Goal: Check status: Check status

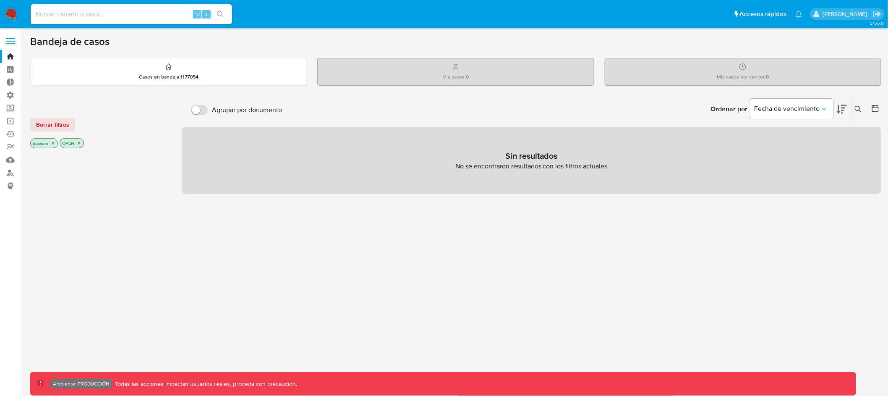
click at [10, 36] on label at bounding box center [10, 41] width 21 height 18
click at [0, 0] on input "checkbox" at bounding box center [0, 0] width 0 height 0
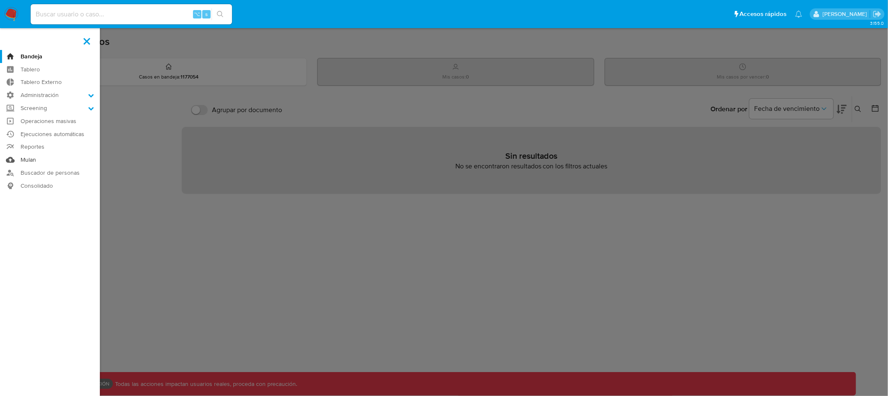
click at [26, 154] on link "Mulan" at bounding box center [50, 159] width 100 height 13
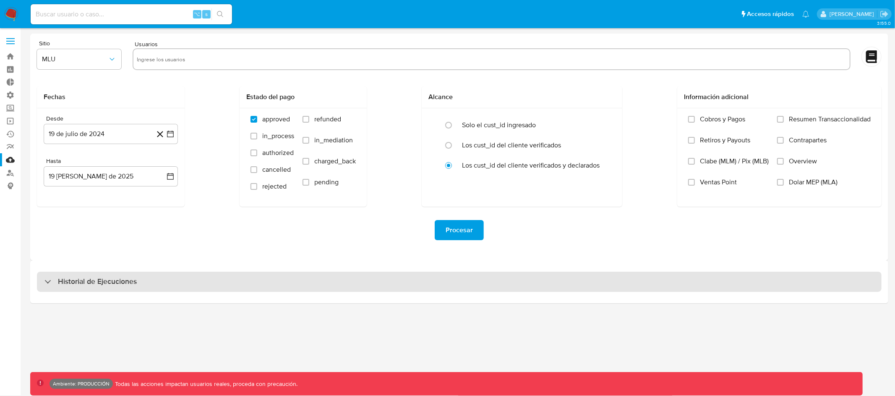
click at [354, 279] on div "Historial de Ejecuciones" at bounding box center [459, 281] width 844 height 20
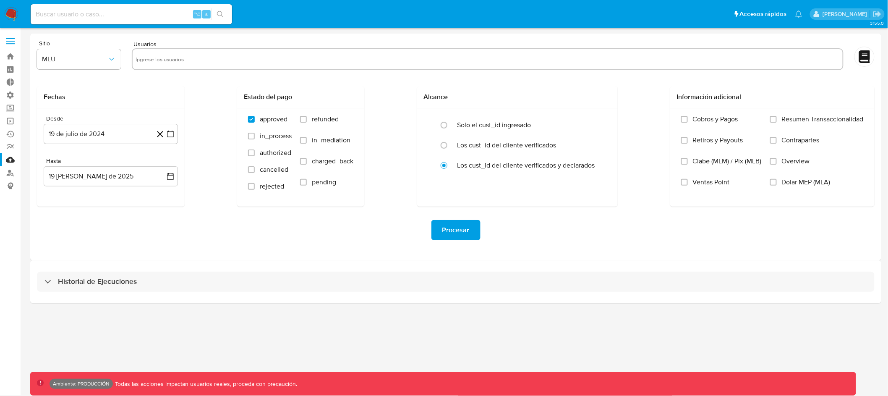
select select "10"
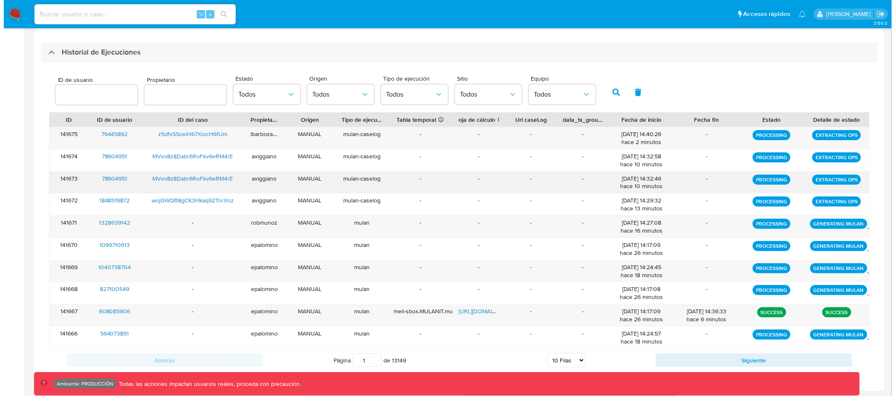
scroll to position [229, 0]
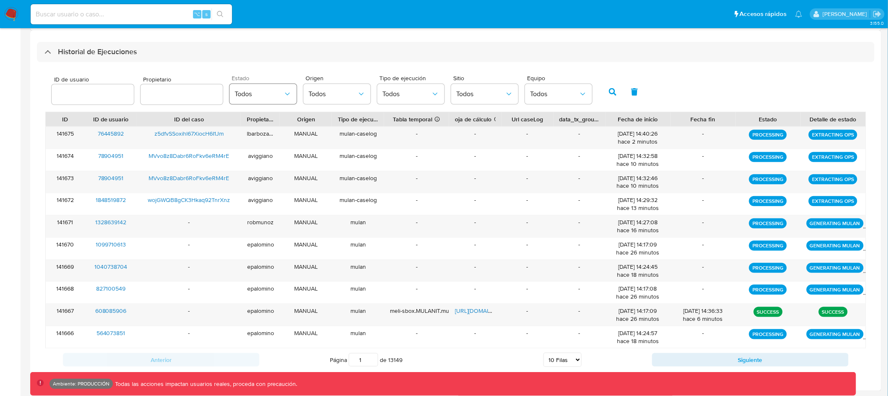
click at [276, 90] on span "Todos" at bounding box center [258, 94] width 49 height 8
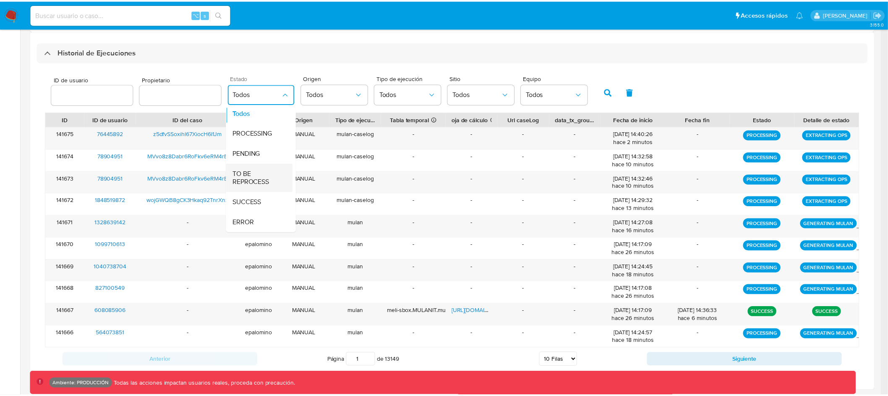
scroll to position [10, 0]
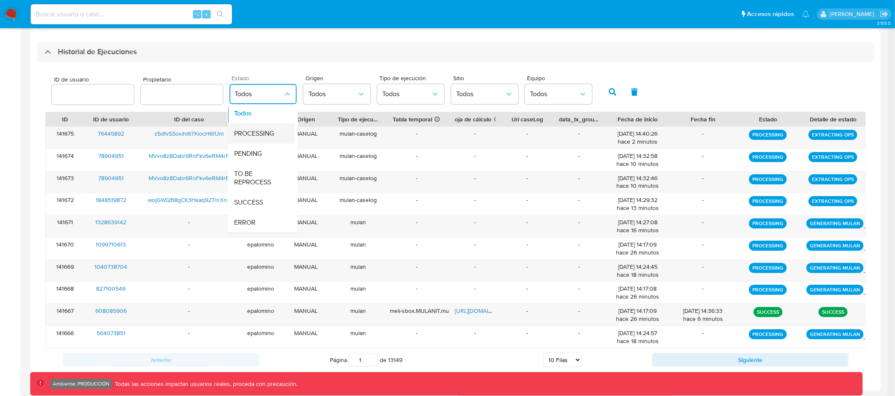
click at [268, 129] on span "PROCESSING" at bounding box center [254, 133] width 40 height 8
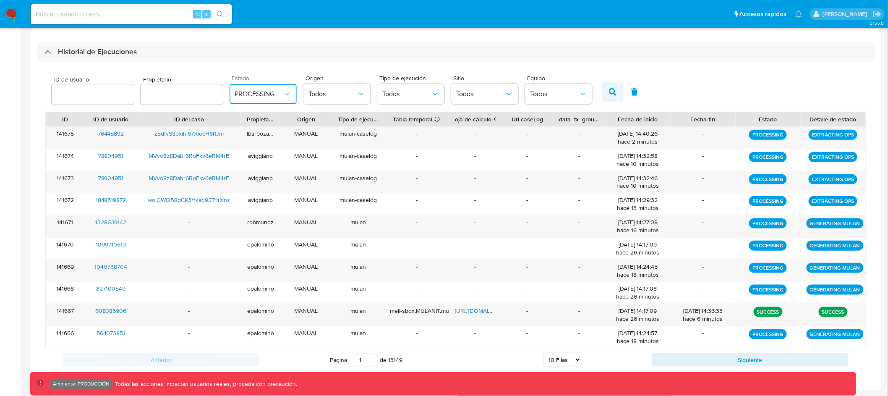
click at [609, 92] on icon "button" at bounding box center [613, 92] width 8 height 8
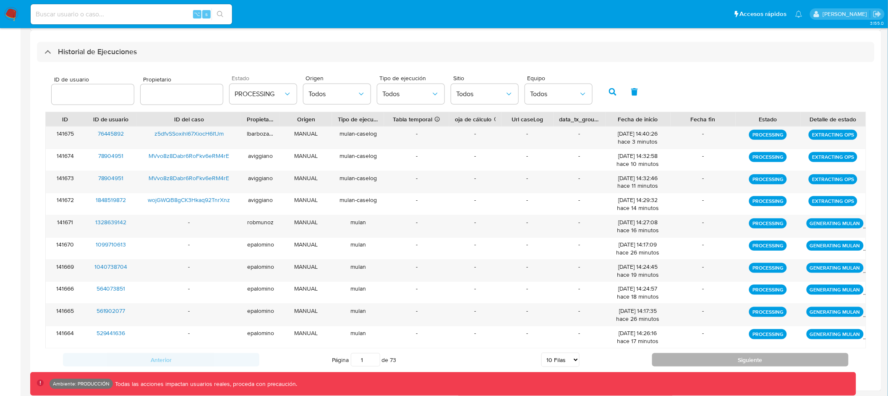
click at [729, 358] on button "Siguiente" at bounding box center [750, 359] width 196 height 13
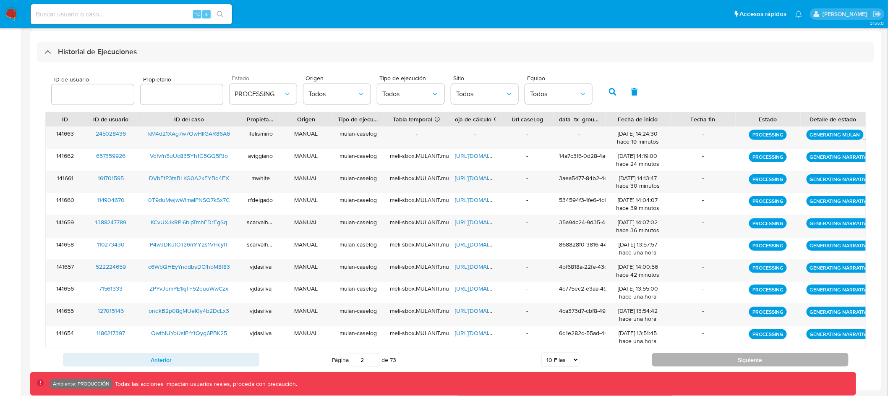
click at [714, 363] on button "Siguiente" at bounding box center [750, 359] width 196 height 13
click at [737, 358] on button "Siguiente" at bounding box center [750, 359] width 196 height 13
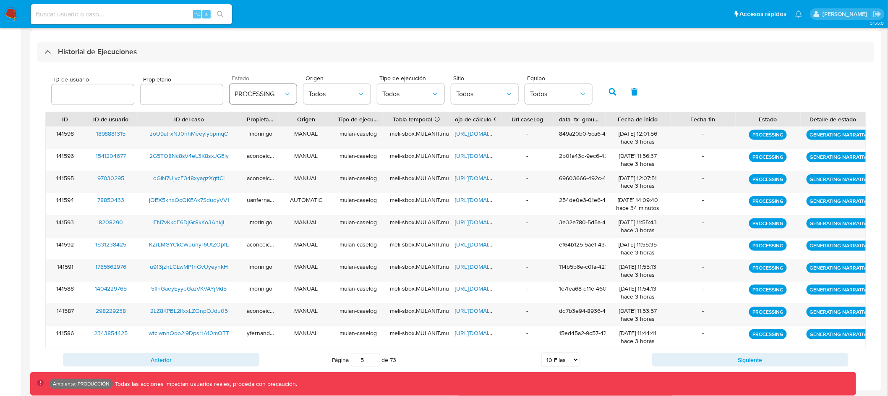
click at [249, 94] on span "PROCESSING" at bounding box center [258, 94] width 49 height 8
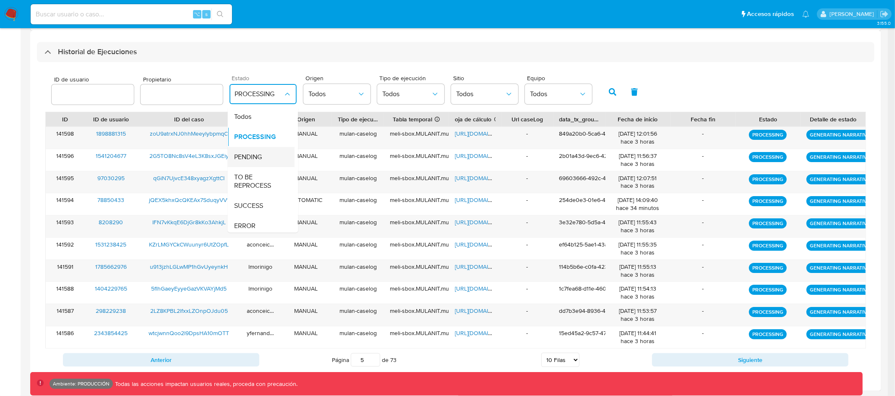
click at [263, 157] on div "PENDING" at bounding box center [258, 157] width 49 height 20
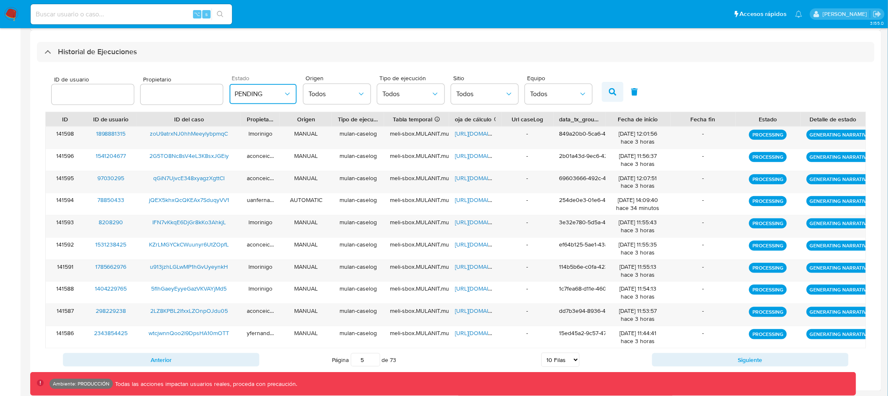
click at [610, 89] on button "button" at bounding box center [613, 92] width 22 height 20
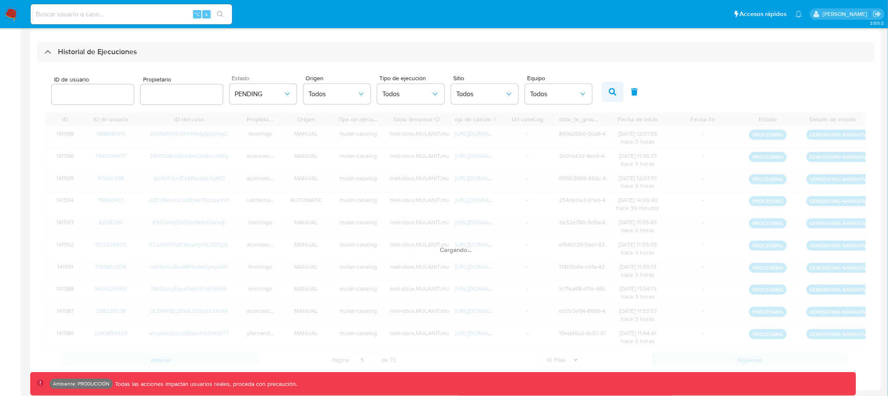
type input "1"
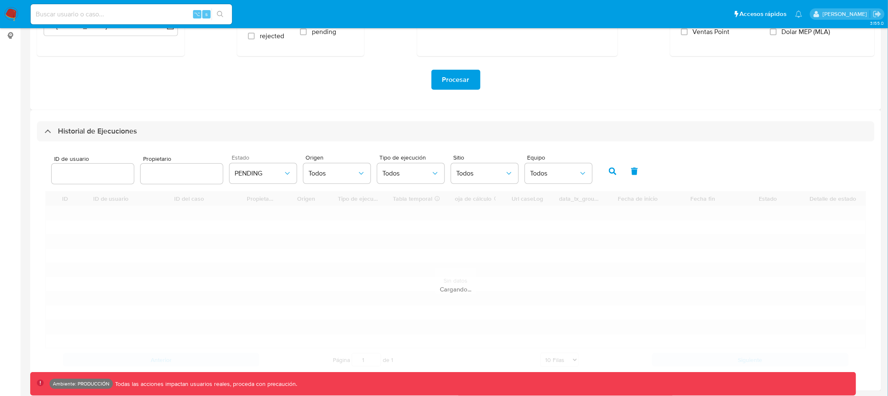
scroll to position [81, 0]
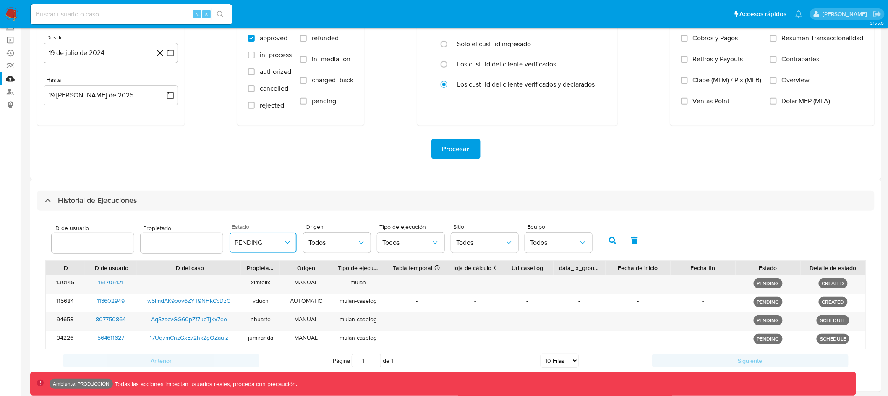
click at [274, 244] on span "PENDING" at bounding box center [258, 242] width 49 height 8
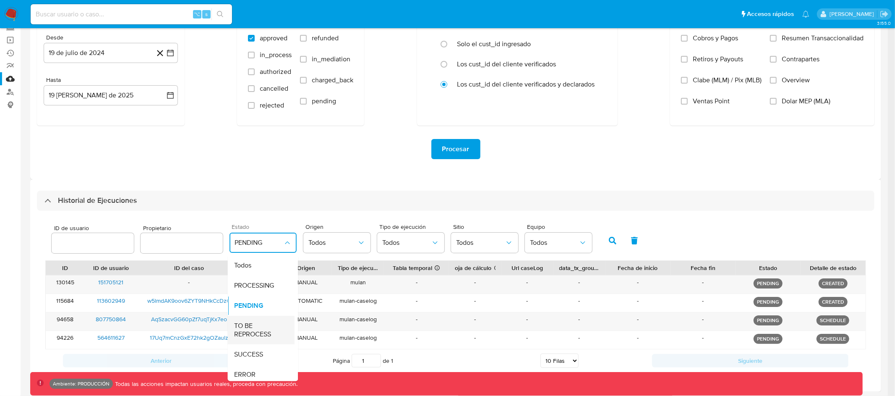
click at [266, 328] on span "TO BE REPROCESS" at bounding box center [258, 329] width 49 height 17
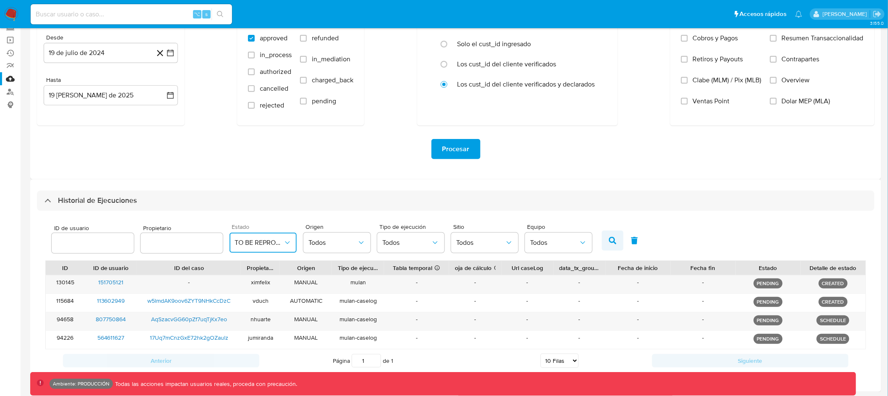
click at [613, 240] on button "button" at bounding box center [613, 240] width 22 height 20
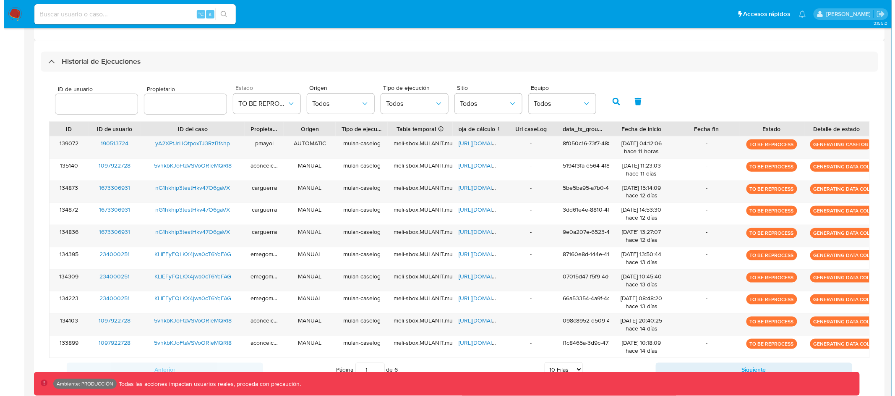
scroll to position [229, 0]
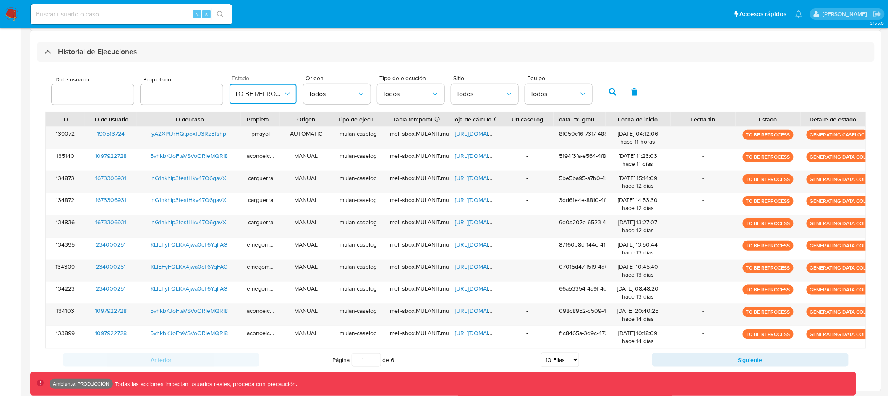
click at [283, 90] on icon "button" at bounding box center [287, 94] width 8 height 8
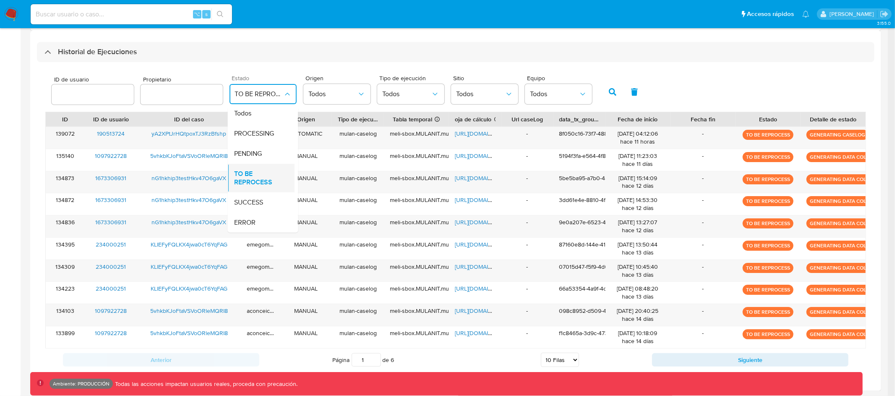
scroll to position [10, 0]
click at [260, 215] on div "ERROR" at bounding box center [258, 222] width 49 height 20
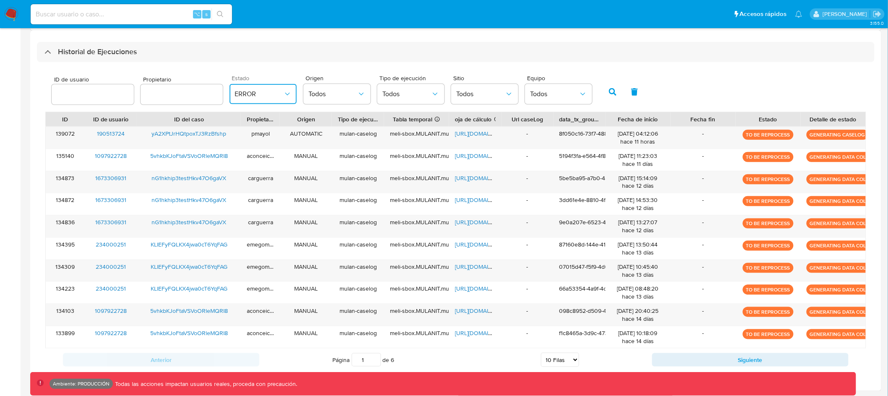
click at [283, 97] on icon "button" at bounding box center [287, 94] width 8 height 8
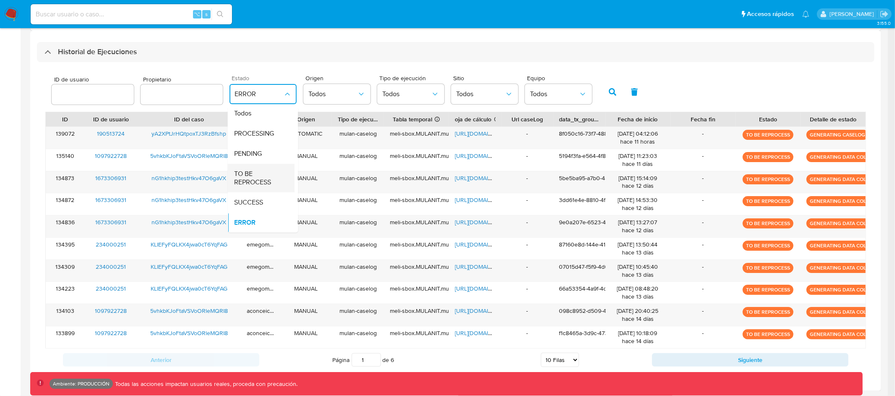
click at [266, 169] on span "TO BE REPROCESS" at bounding box center [258, 177] width 49 height 17
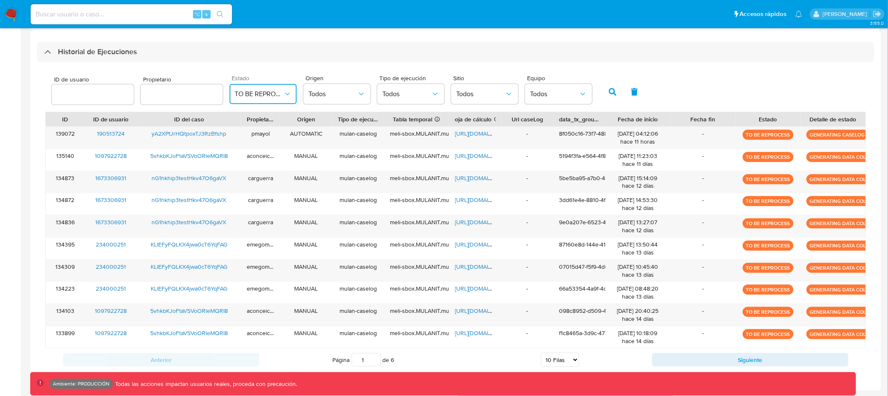
click at [280, 87] on button "TO BE REPROCESS" at bounding box center [262, 94] width 67 height 20
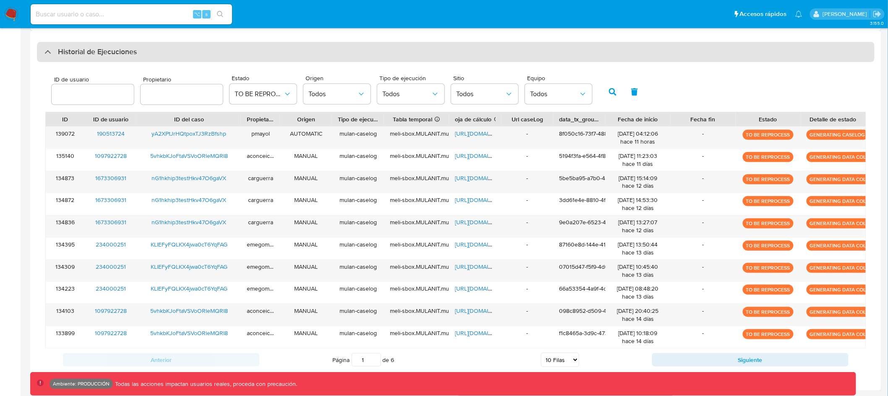
click at [326, 52] on div "Historial de Ejecuciones" at bounding box center [455, 52] width 837 height 20
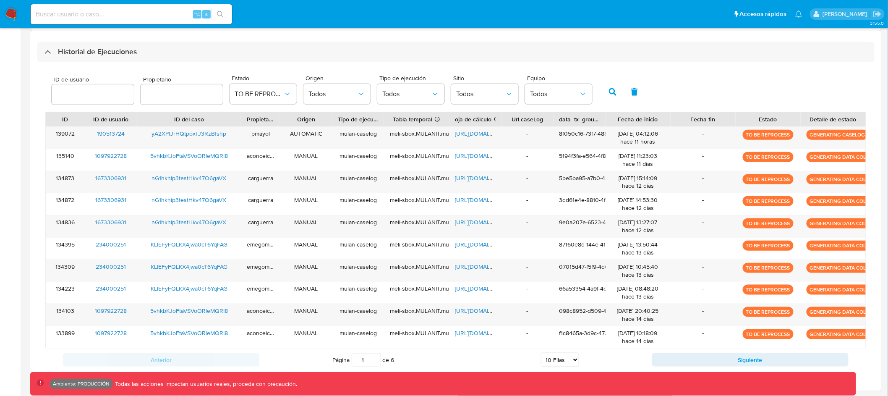
scroll to position [0, 0]
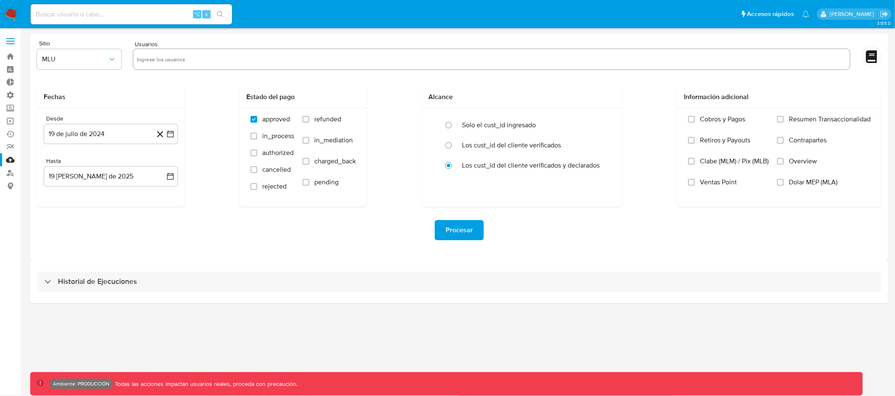
click at [581, 18] on ul "Pausado Ver notificaciones ⌥ s Accesos rápidos Presiona las siguientes teclas p…" at bounding box center [419, 13] width 787 height 21
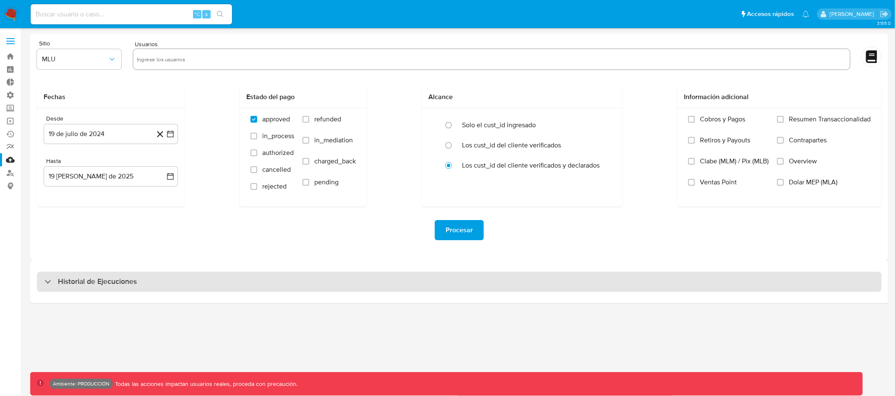
click at [477, 284] on div "Historial de Ejecuciones" at bounding box center [459, 281] width 844 height 20
select select "10"
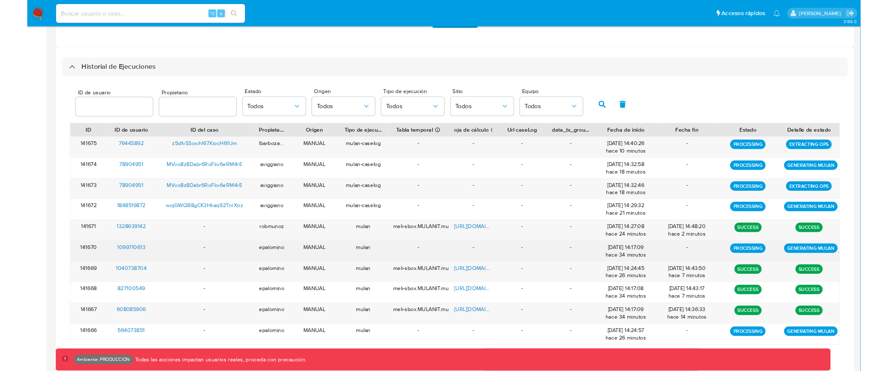
scroll to position [229, 0]
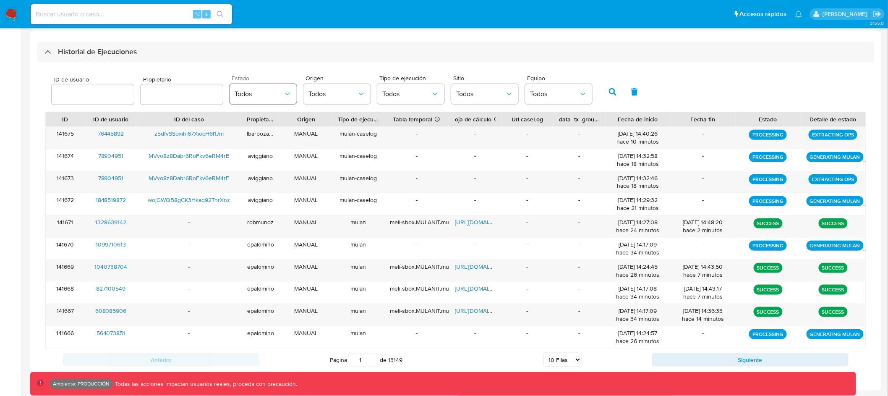
click at [283, 94] on icon "button" at bounding box center [287, 94] width 8 height 8
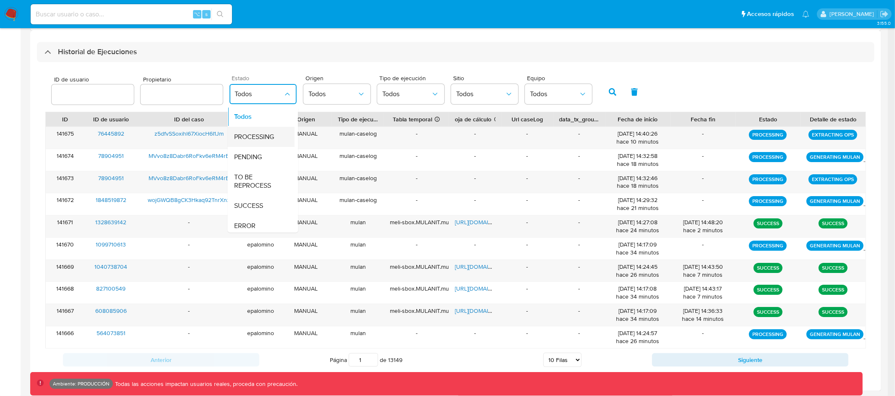
click at [268, 133] on span "PROCESSING" at bounding box center [254, 137] width 40 height 8
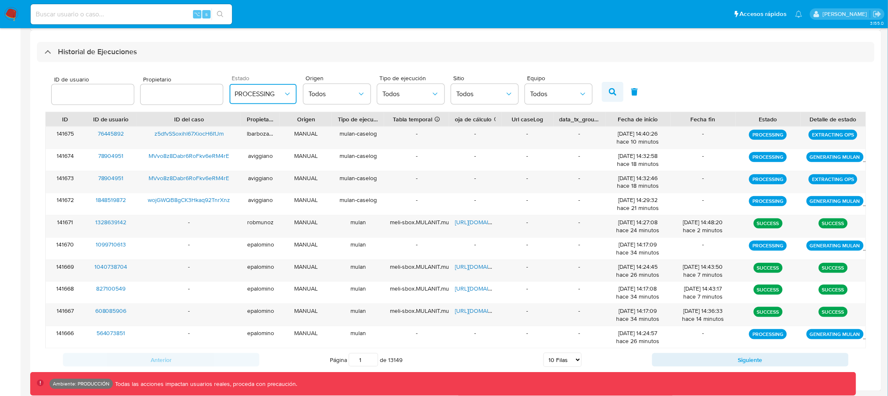
click at [602, 93] on button "button" at bounding box center [613, 92] width 22 height 20
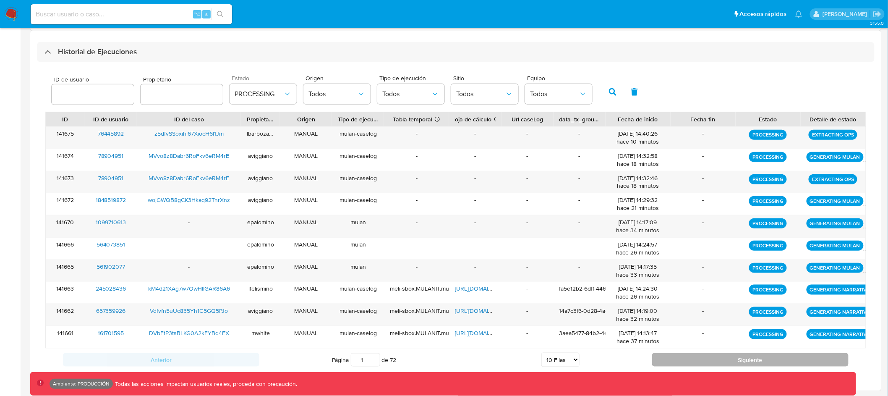
click at [717, 354] on button "Siguiente" at bounding box center [750, 359] width 196 height 13
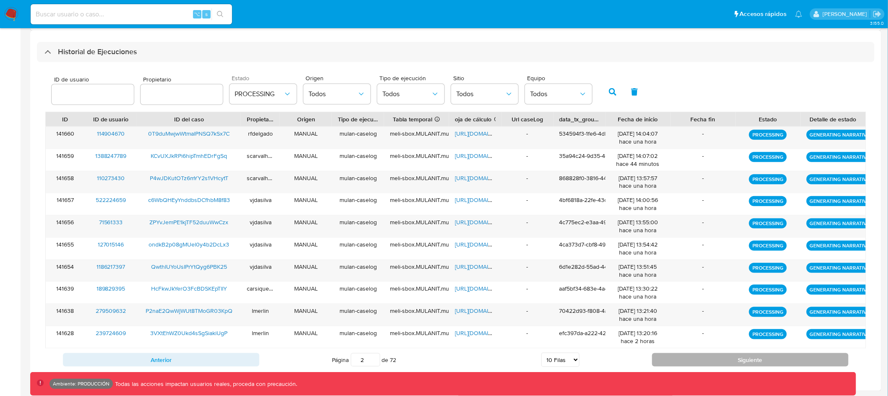
click at [717, 354] on button "Siguiente" at bounding box center [750, 359] width 196 height 13
type input "5"
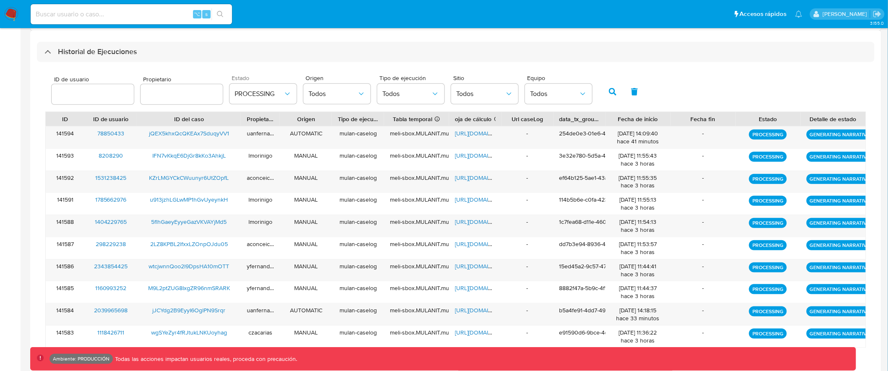
click at [112, 17] on input at bounding box center [131, 14] width 201 height 11
paste input "662326942"
type input "662326942"
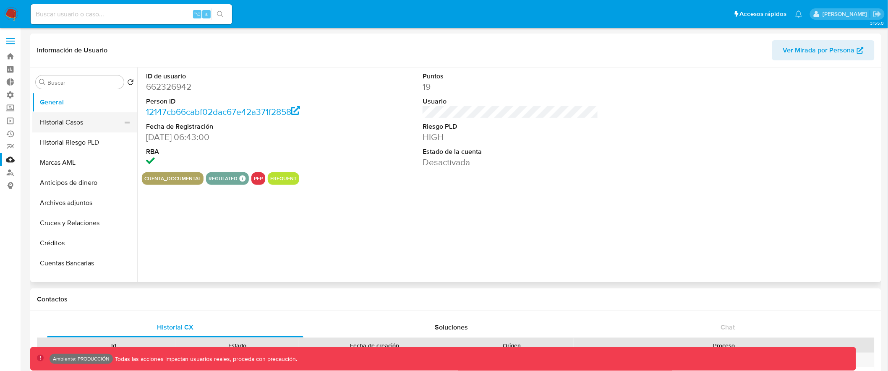
select select "10"
click at [76, 81] on input "Buscar" at bounding box center [83, 83] width 73 height 8
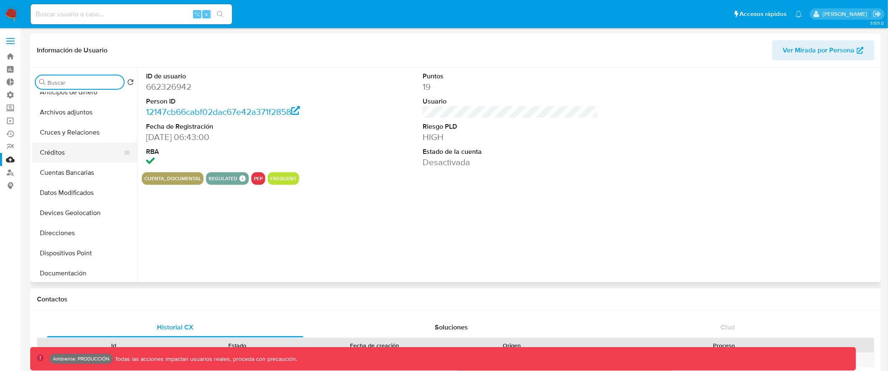
scroll to position [102, 0]
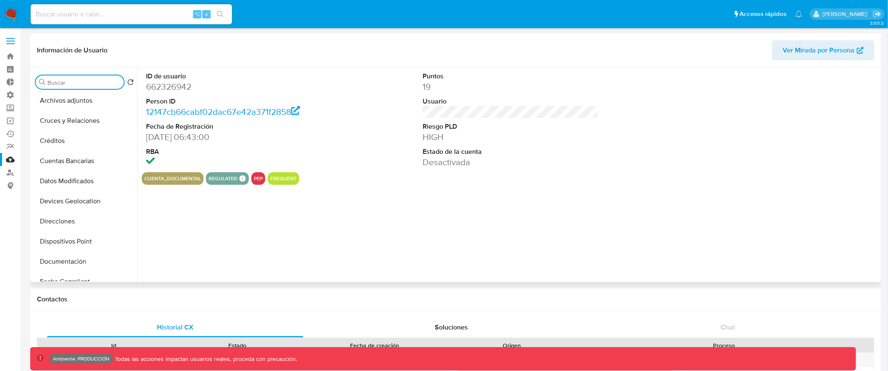
click at [90, 83] on input "Buscar" at bounding box center [83, 83] width 73 height 8
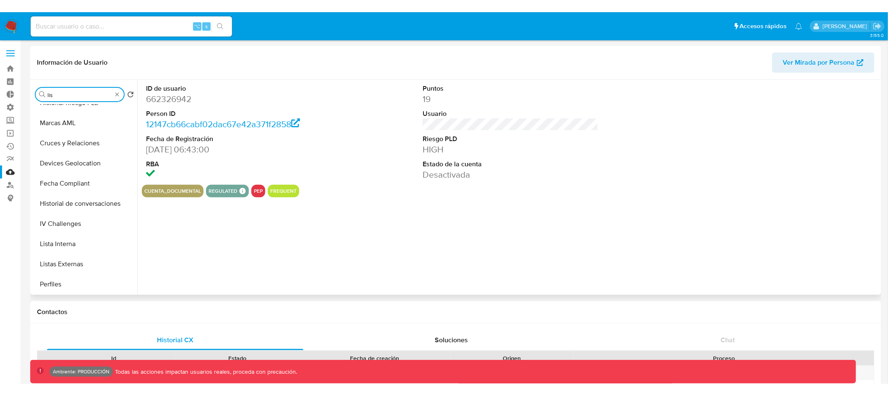
scroll to position [0, 0]
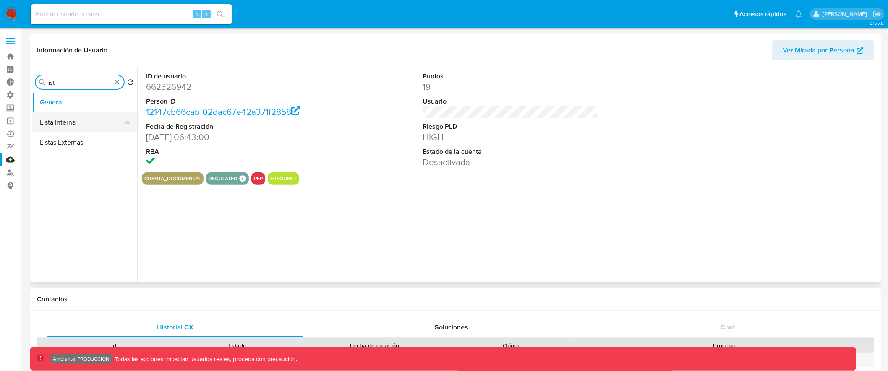
type input "list"
click at [99, 122] on button "Lista Interna" at bounding box center [81, 122] width 98 height 20
